Goal: Check status: Check status

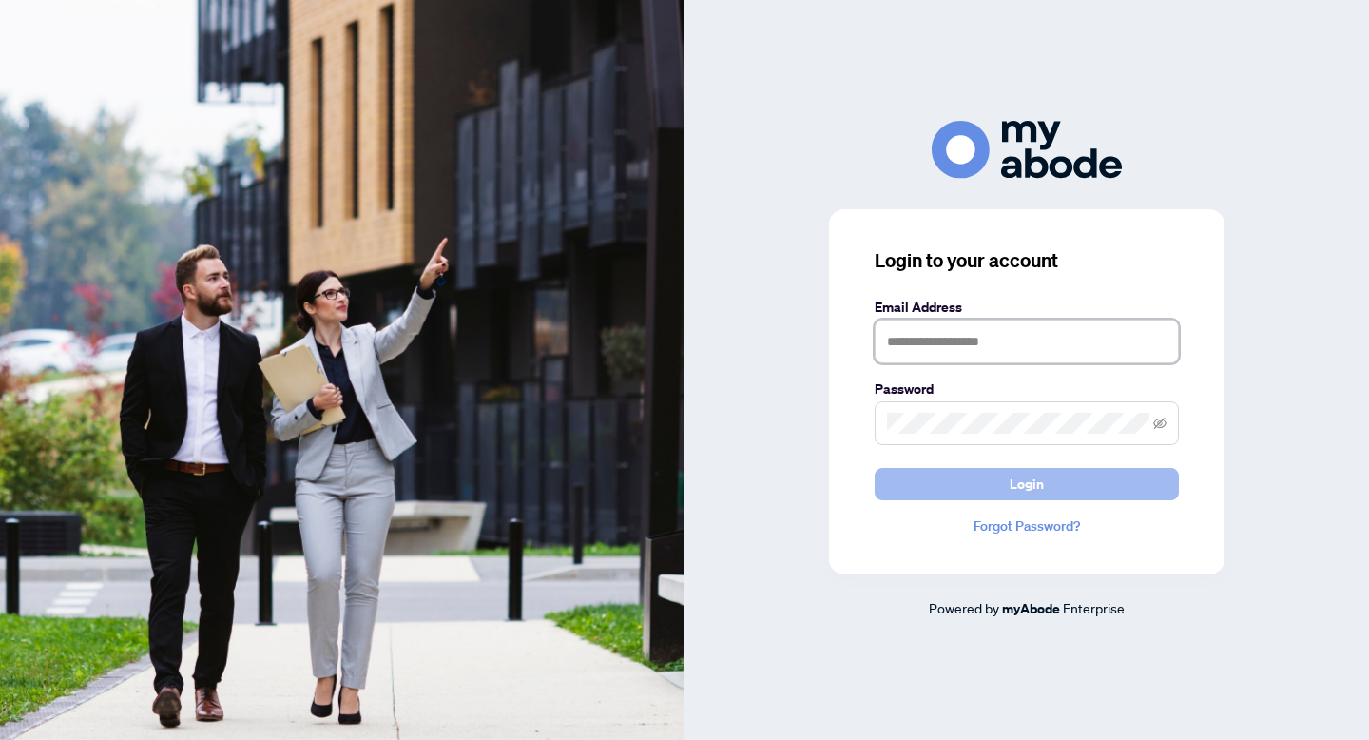
type input "**********"
click at [971, 481] on button "Login" at bounding box center [1027, 484] width 304 height 32
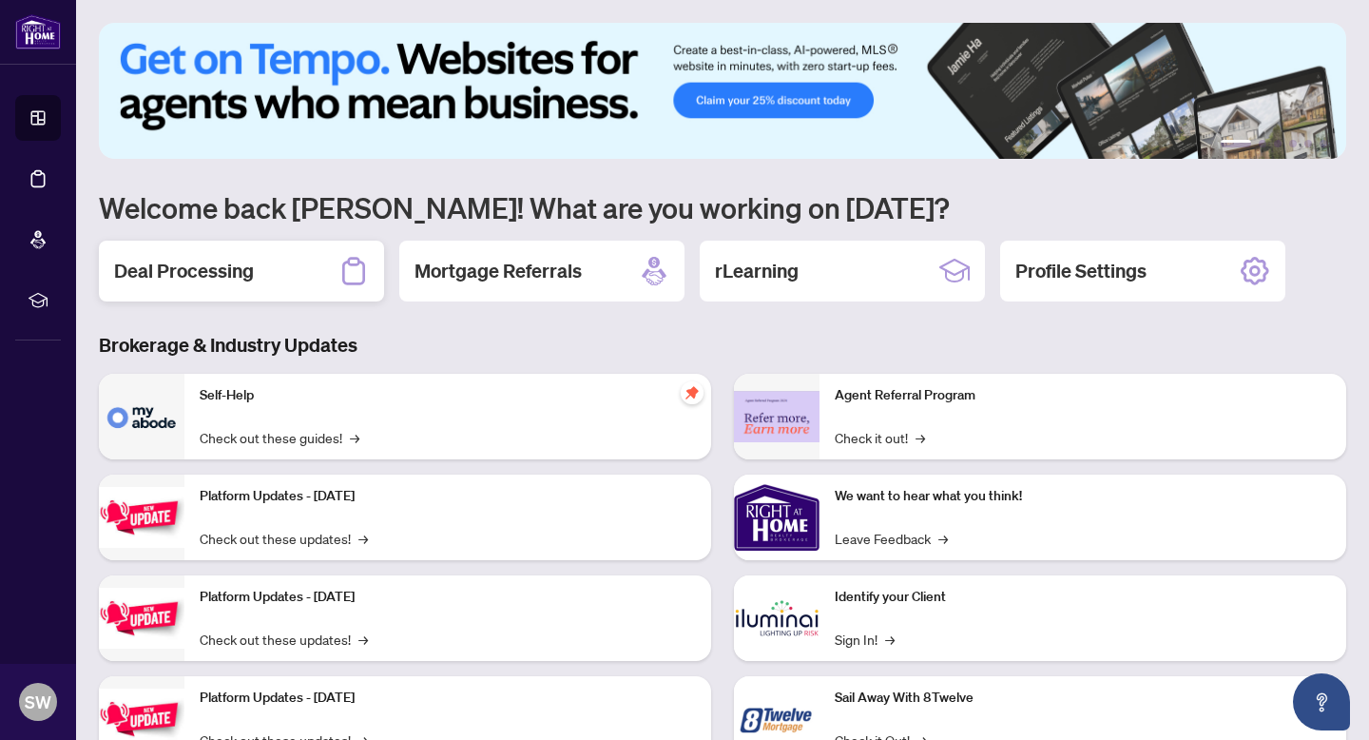
click at [211, 263] on h2 "Deal Processing" at bounding box center [184, 271] width 140 height 27
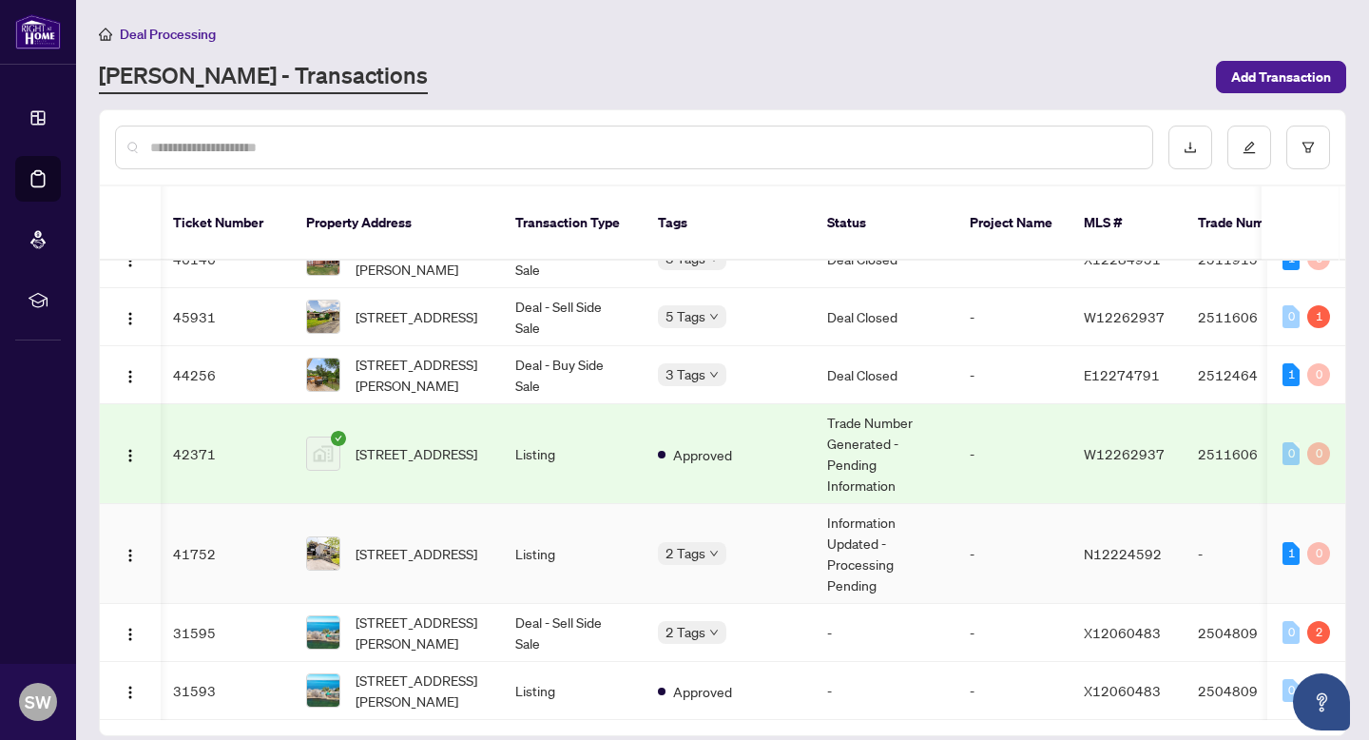
scroll to position [231, 3]
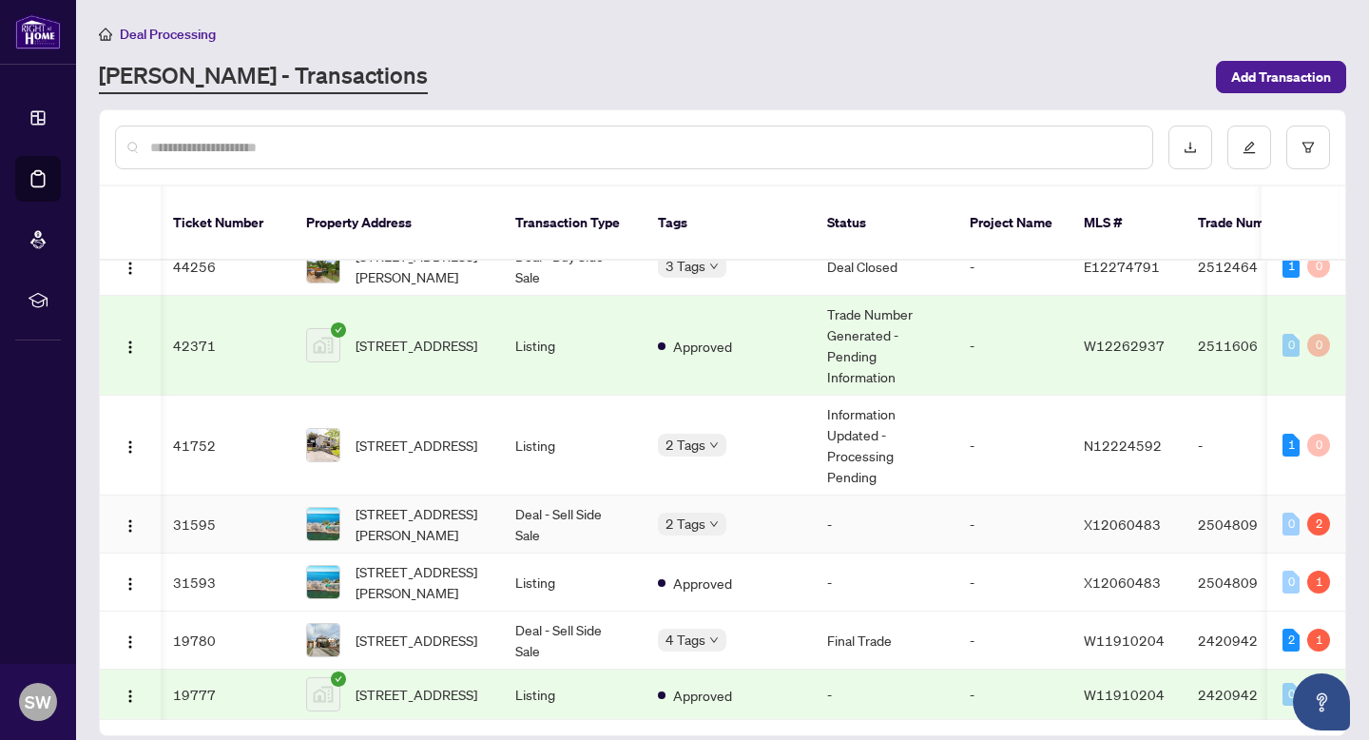
click at [878, 495] on td "-" at bounding box center [883, 524] width 143 height 58
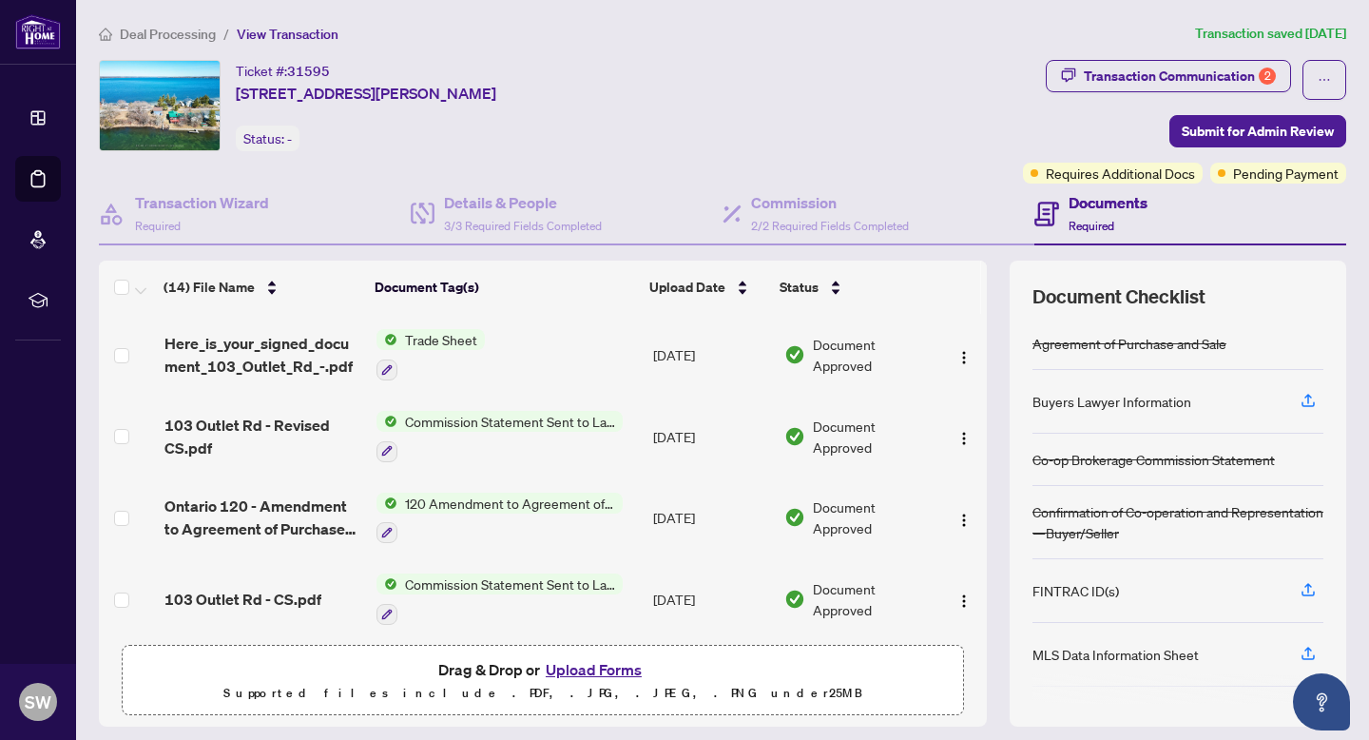
click at [875, 488] on td "Document Approved" at bounding box center [859, 518] width 164 height 82
